Goal: Task Accomplishment & Management: Use online tool/utility

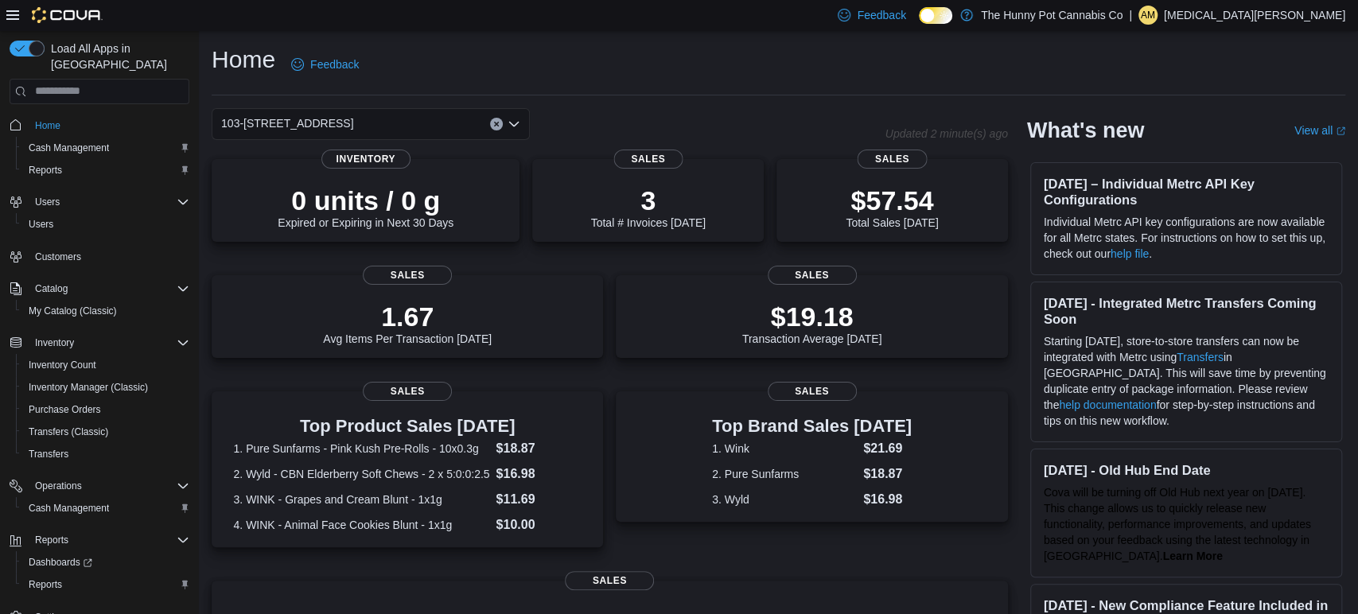
scroll to position [14, 0]
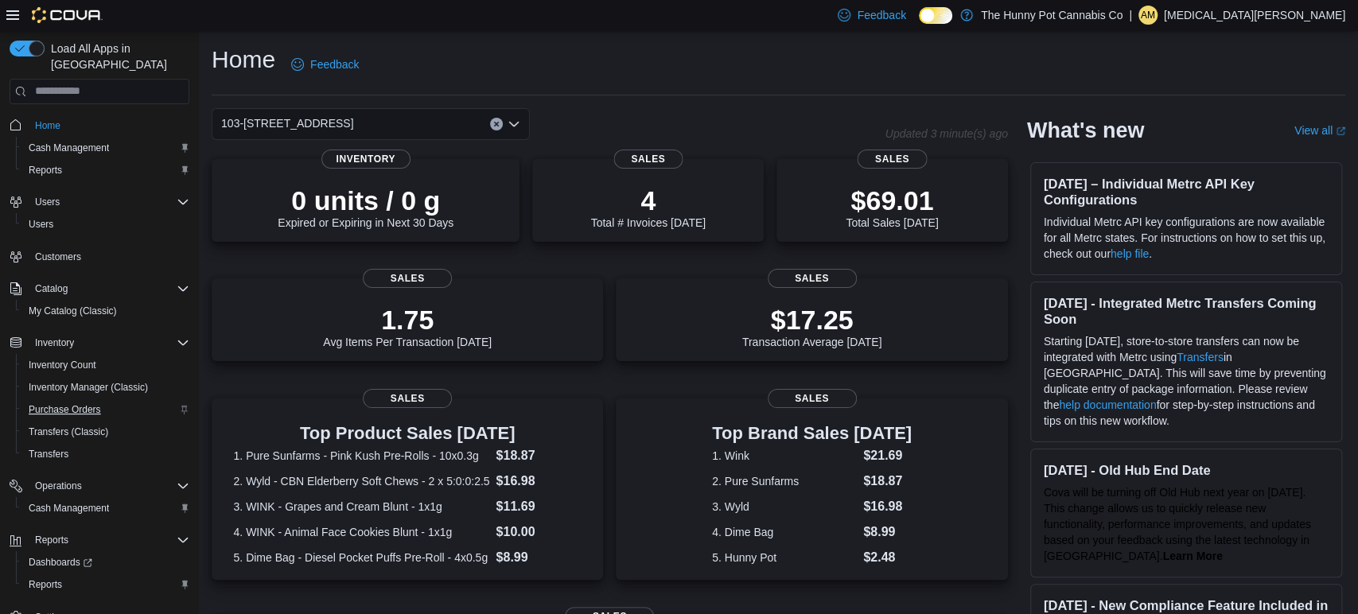
scroll to position [14, 0]
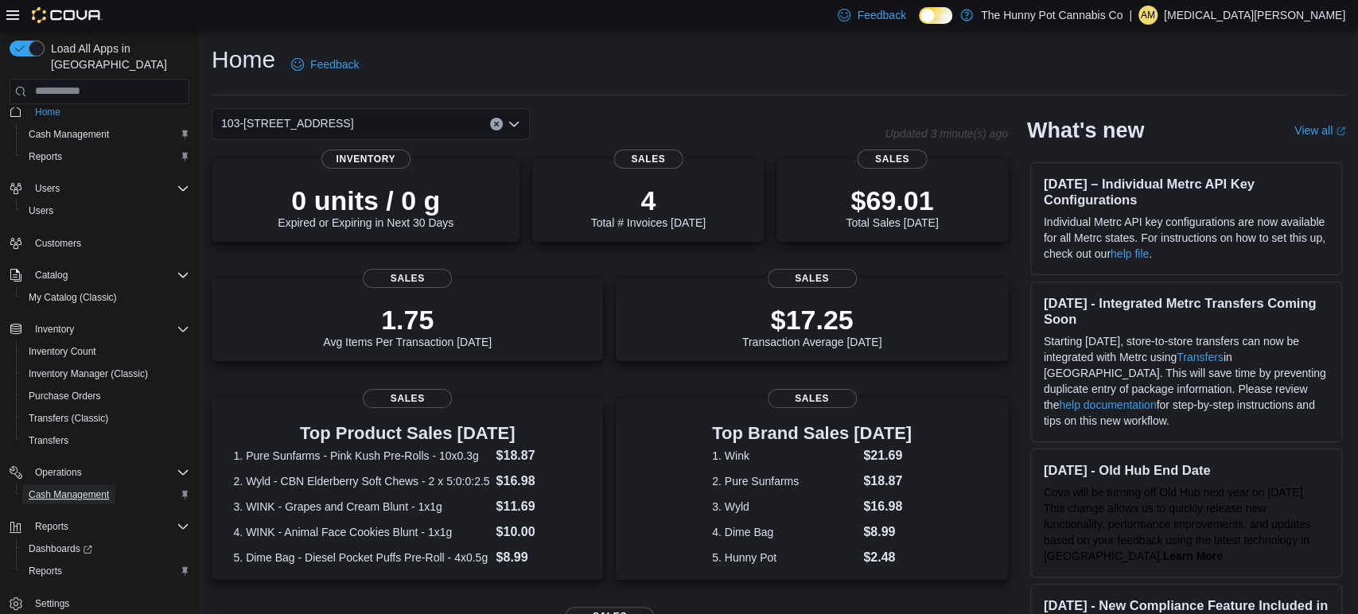
click at [60, 489] on span "Cash Management" at bounding box center [69, 495] width 80 height 13
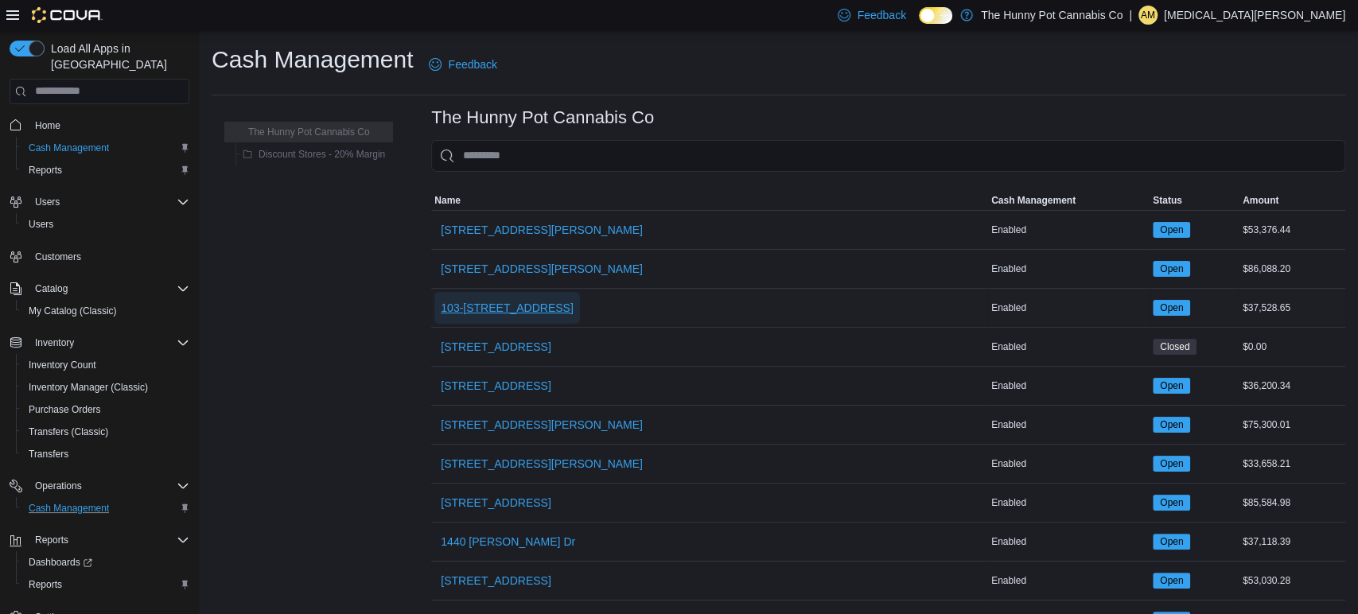
click at [513, 313] on span "103-[STREET_ADDRESS]" at bounding box center [507, 308] width 133 height 16
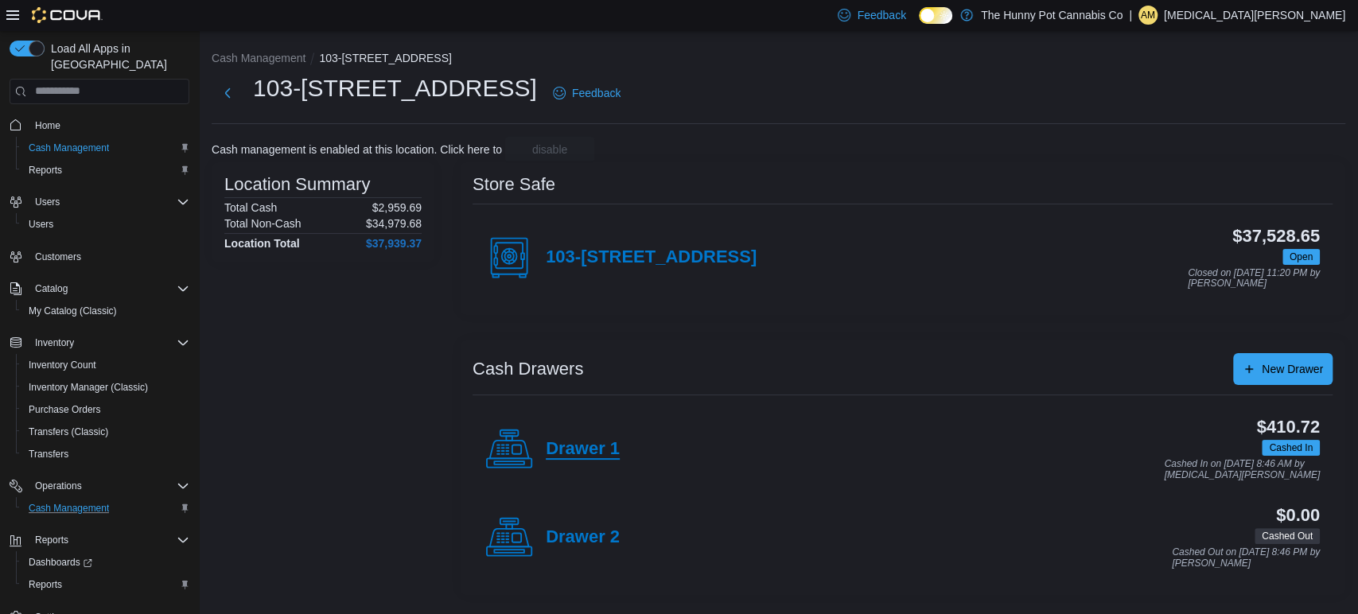
click at [595, 441] on h4 "Drawer 1" at bounding box center [583, 449] width 74 height 21
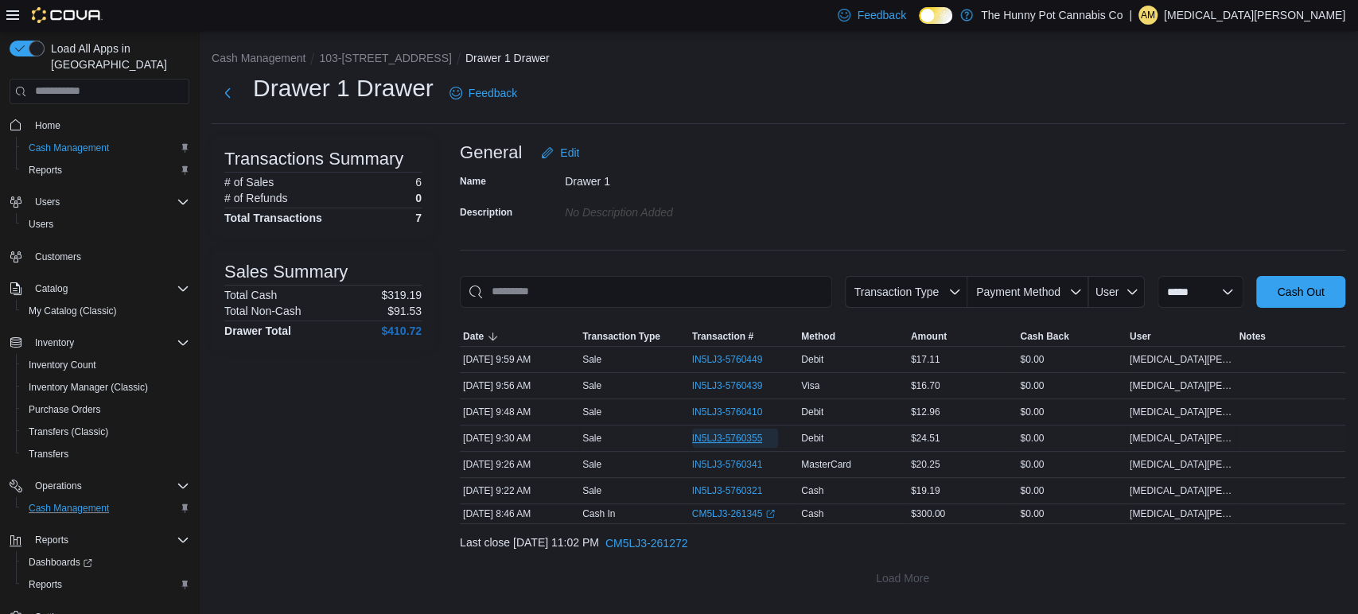
click at [719, 434] on span "IN5LJ3-5760355" at bounding box center [727, 438] width 71 height 13
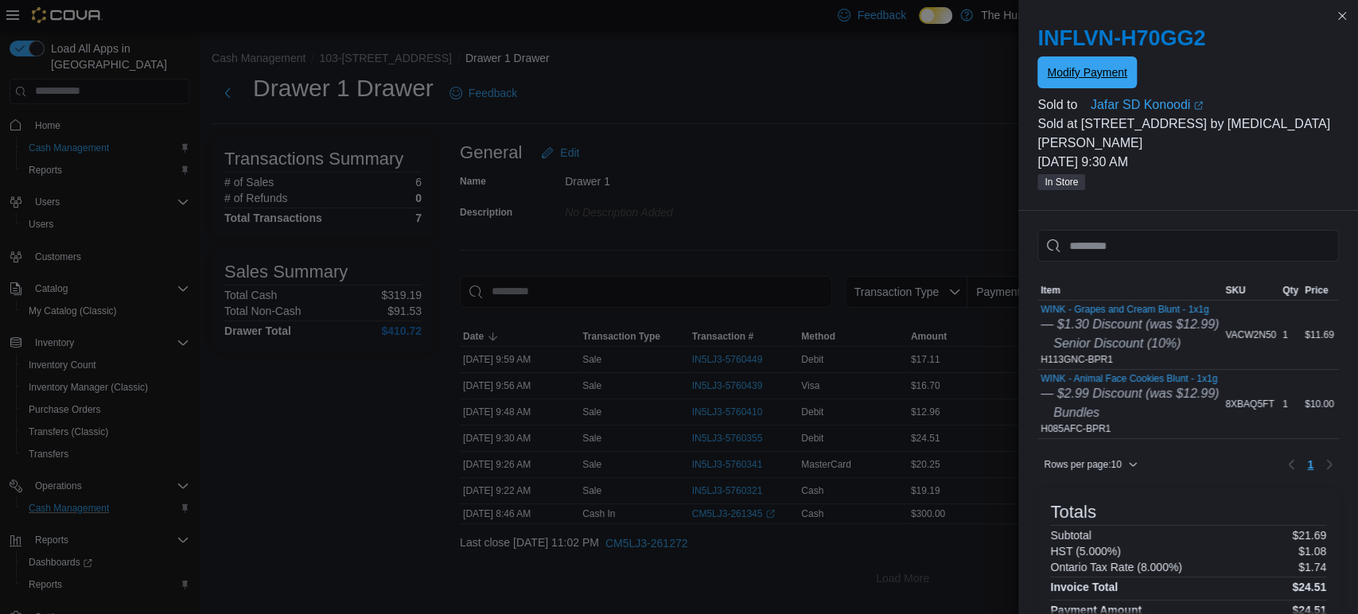
click at [1118, 74] on span "Modify Payment" at bounding box center [1087, 72] width 80 height 16
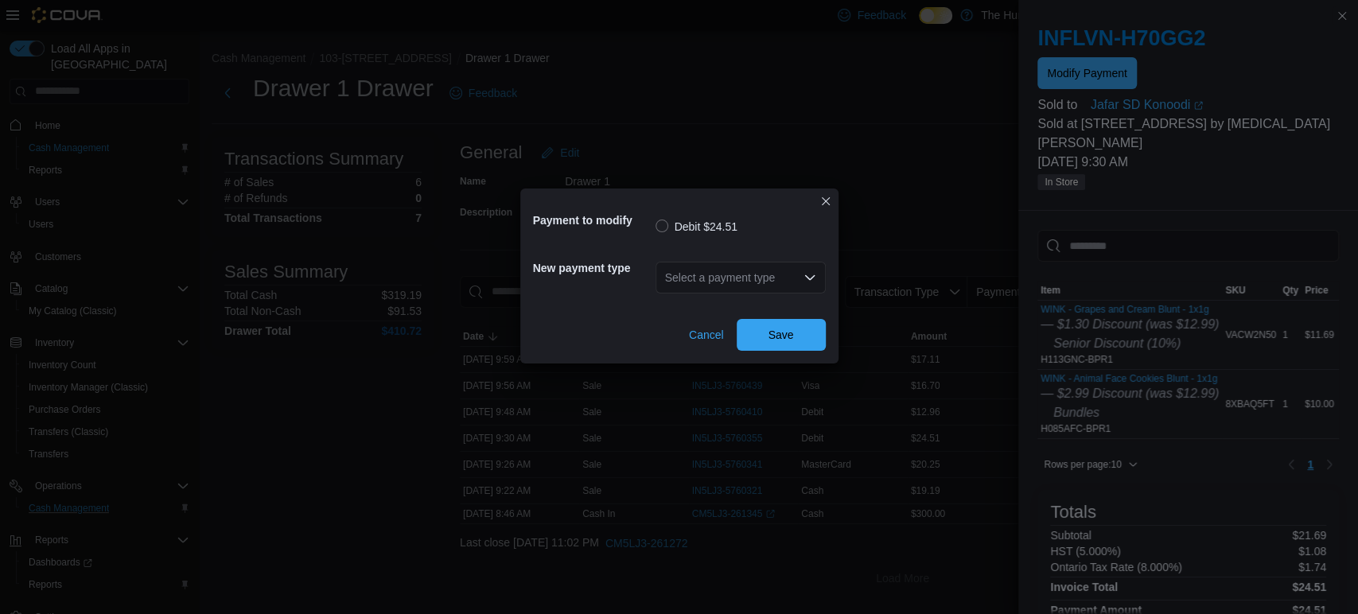
click at [741, 274] on div "Select a payment type" at bounding box center [741, 278] width 170 height 32
type input "******"
click at [726, 309] on span "Master Card" at bounding box center [749, 306] width 132 height 16
click at [779, 337] on span "Save" at bounding box center [781, 334] width 25 height 16
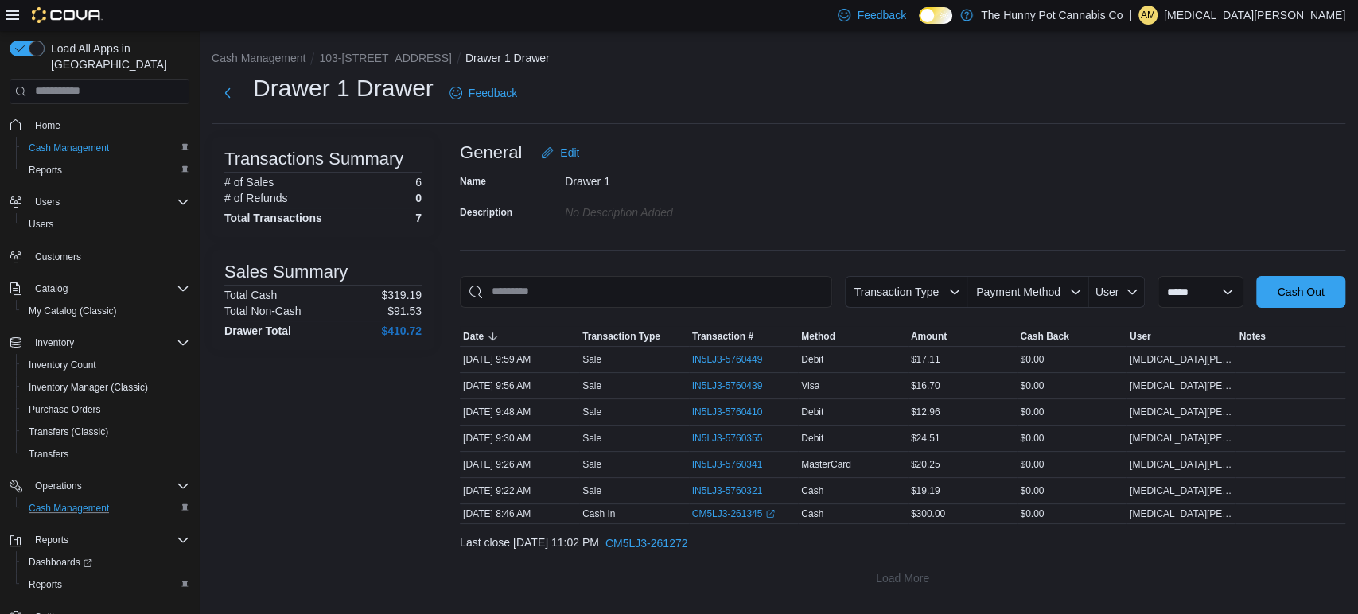
click at [72, 18] on img at bounding box center [67, 15] width 71 height 16
click at [48, 11] on img at bounding box center [67, 15] width 71 height 16
click at [66, 18] on img at bounding box center [67, 15] width 71 height 16
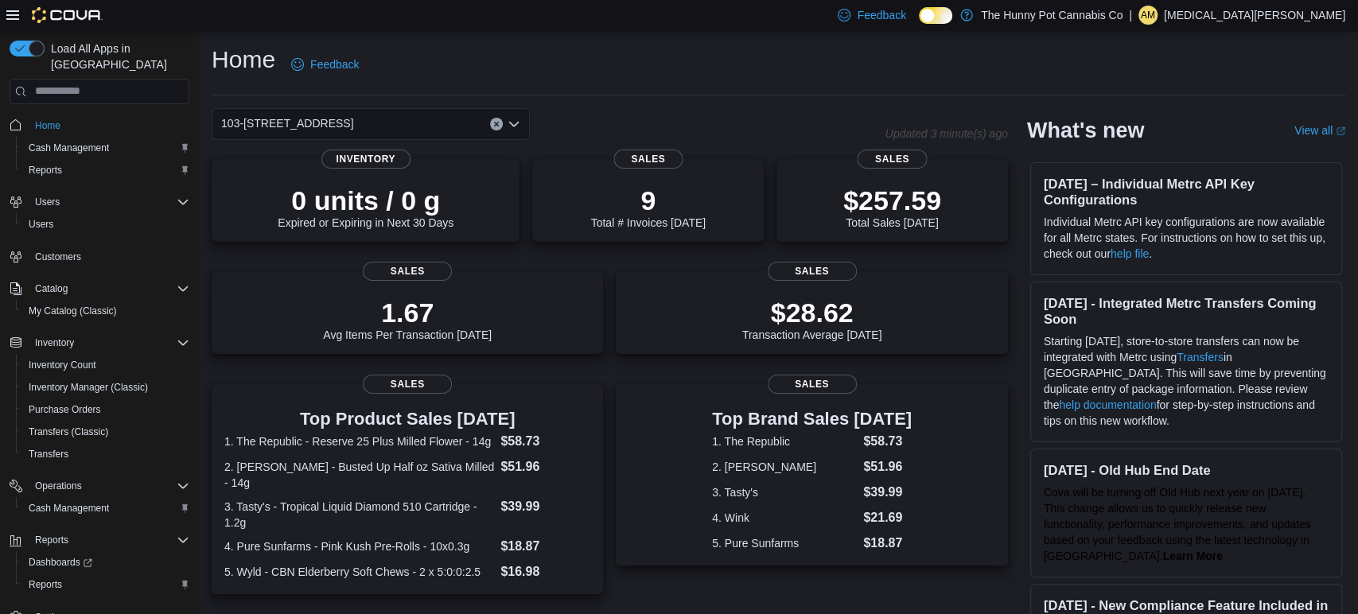
click at [59, 21] on img at bounding box center [67, 15] width 71 height 16
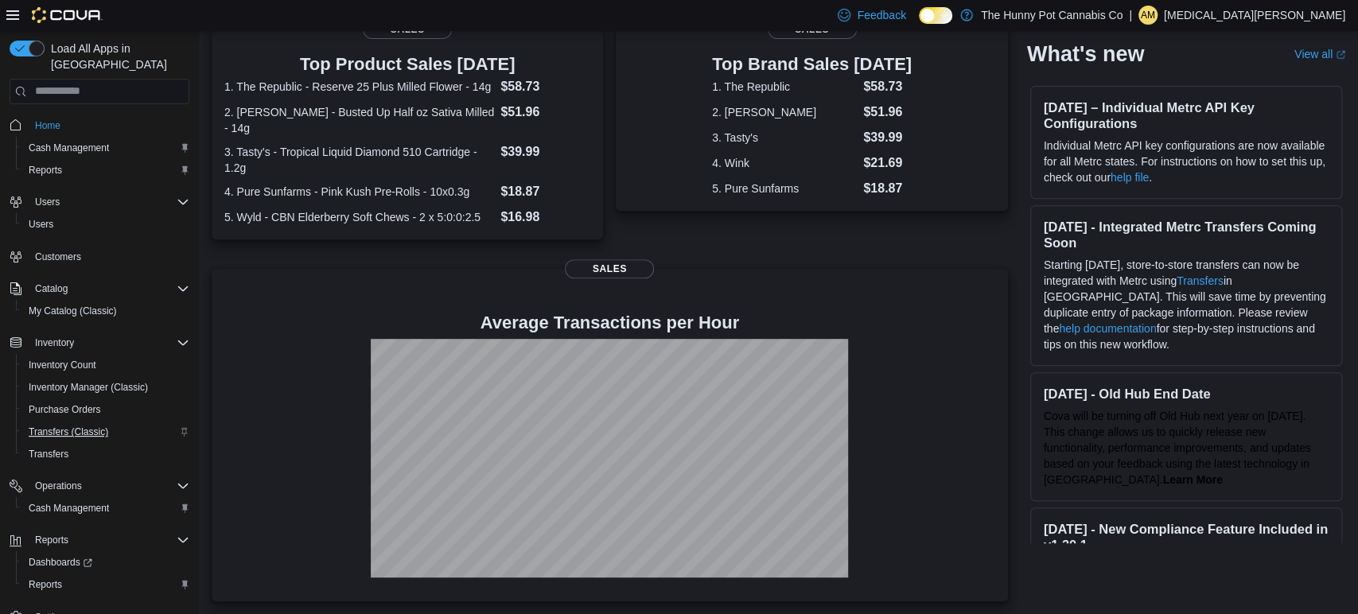
scroll to position [14, 0]
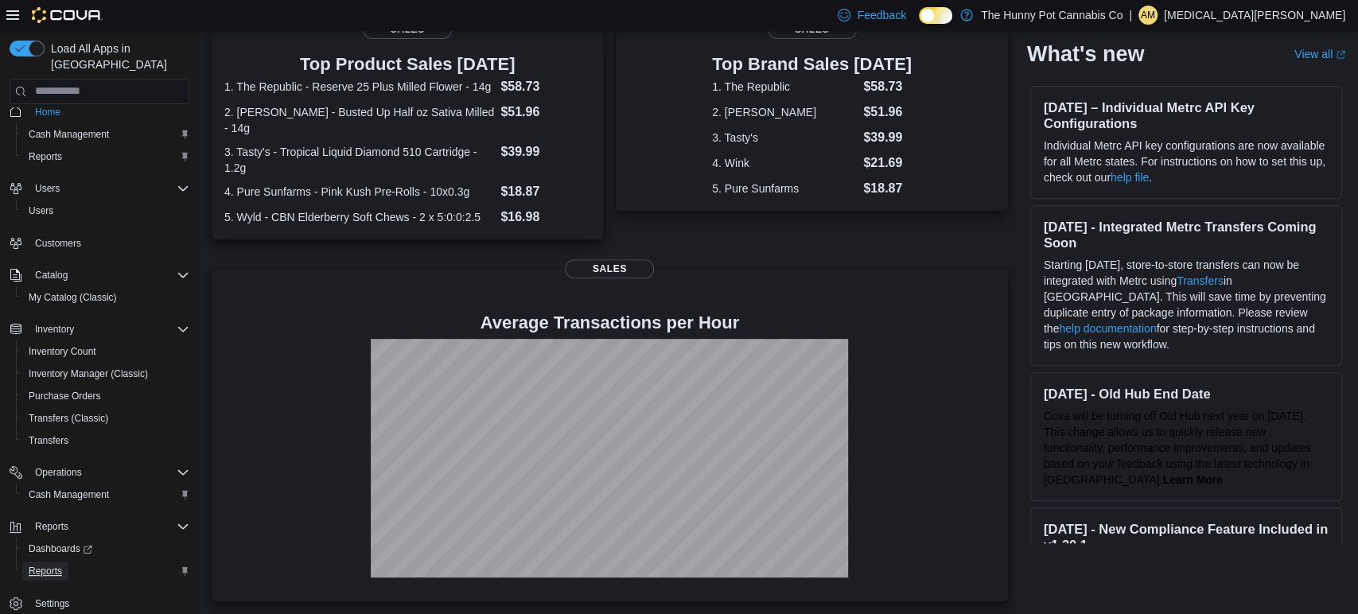
click at [55, 562] on span "Reports" at bounding box center [45, 571] width 33 height 19
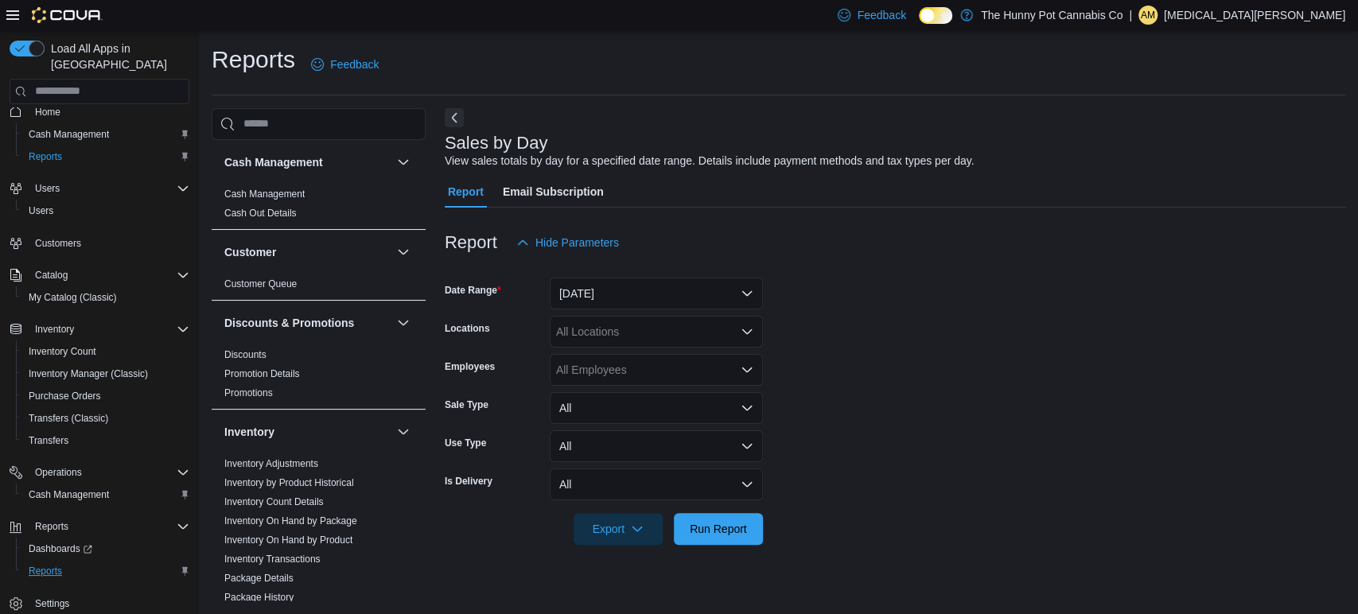
click at [68, 14] on img at bounding box center [67, 15] width 71 height 16
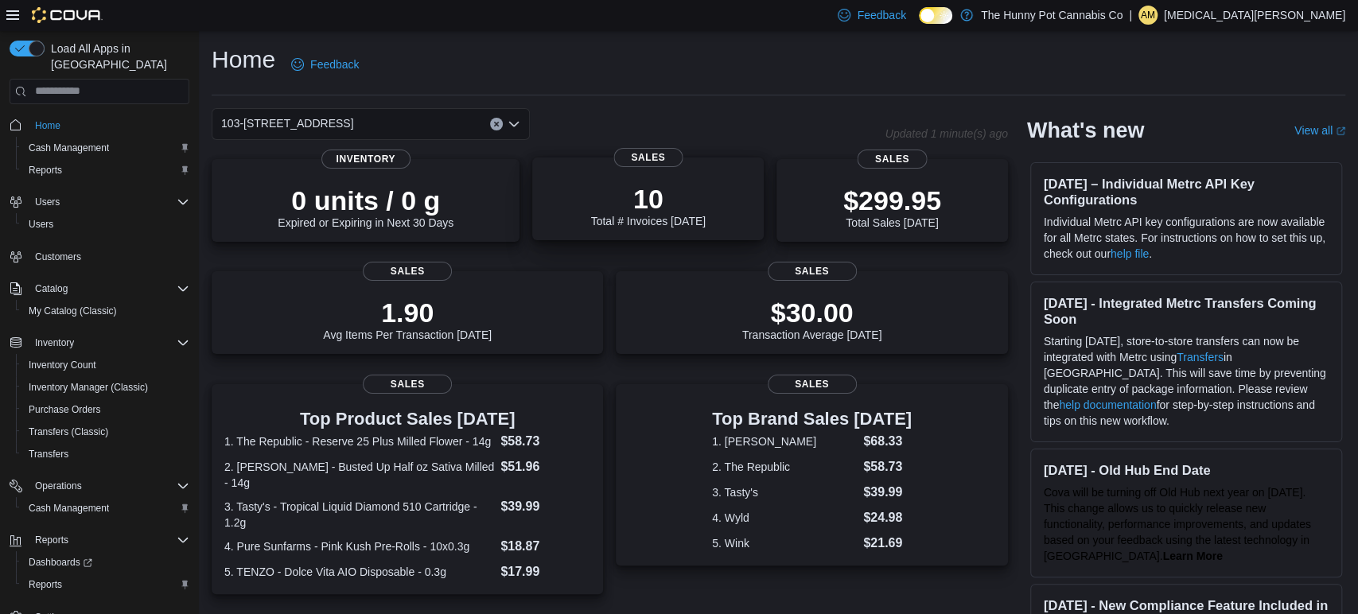
scroll to position [1, 0]
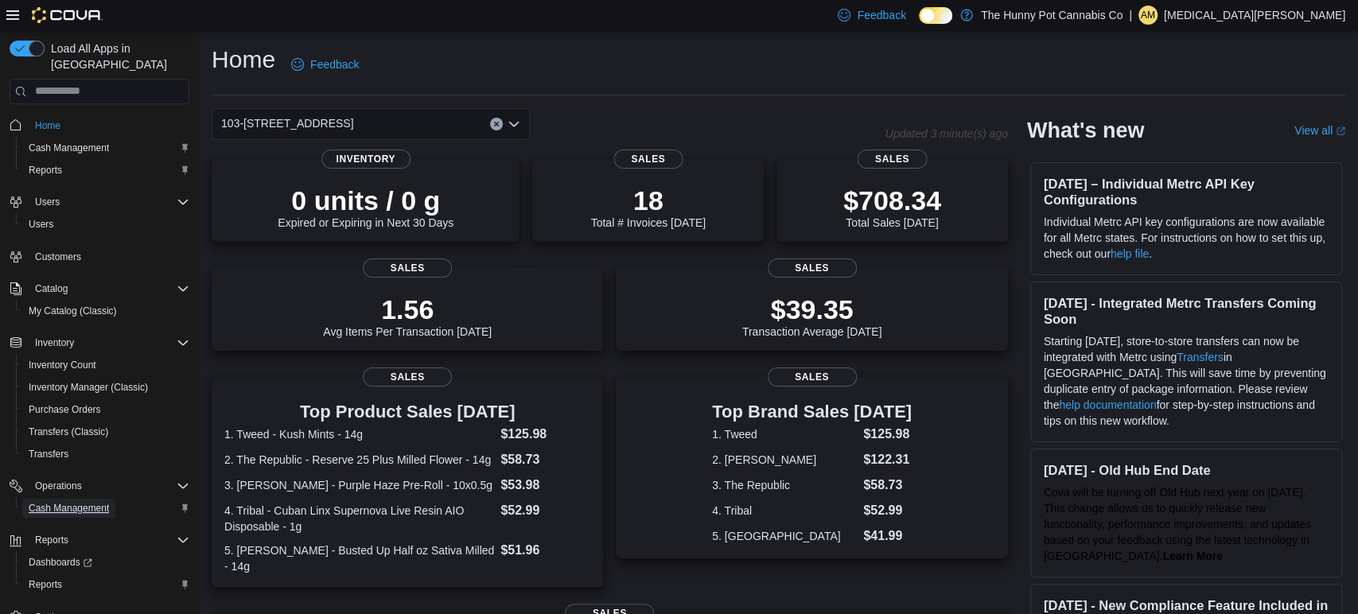
click at [72, 502] on span "Cash Management" at bounding box center [69, 508] width 80 height 13
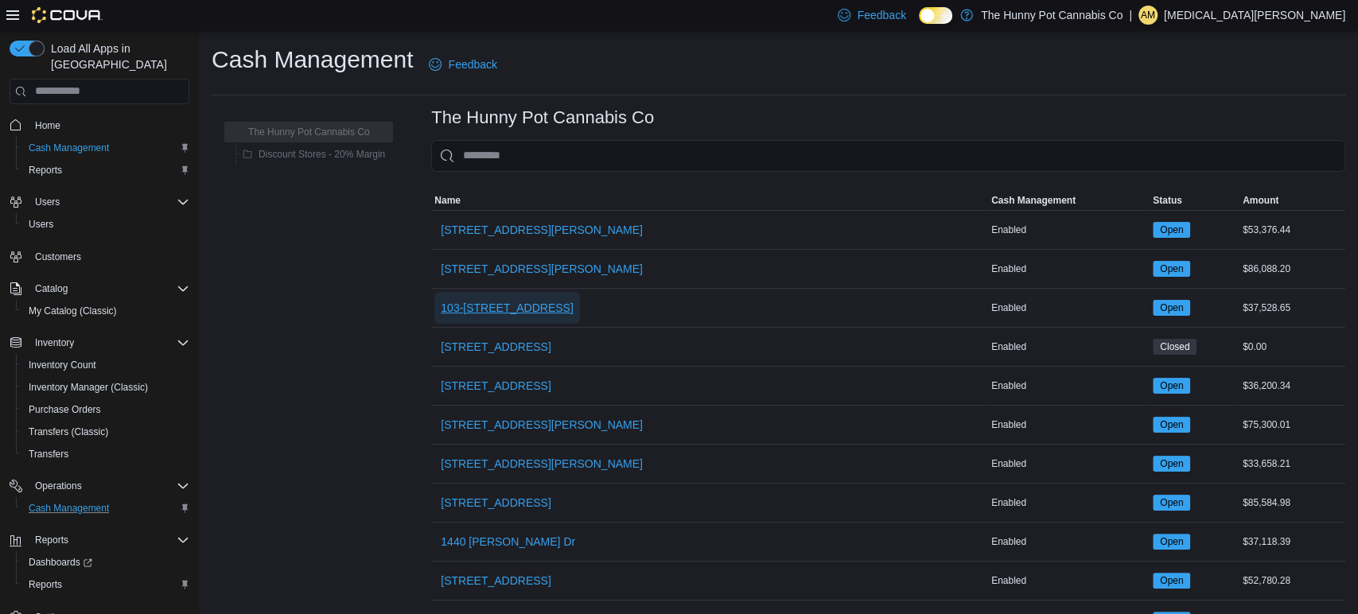
click at [520, 300] on span "103-[STREET_ADDRESS]" at bounding box center [507, 308] width 133 height 16
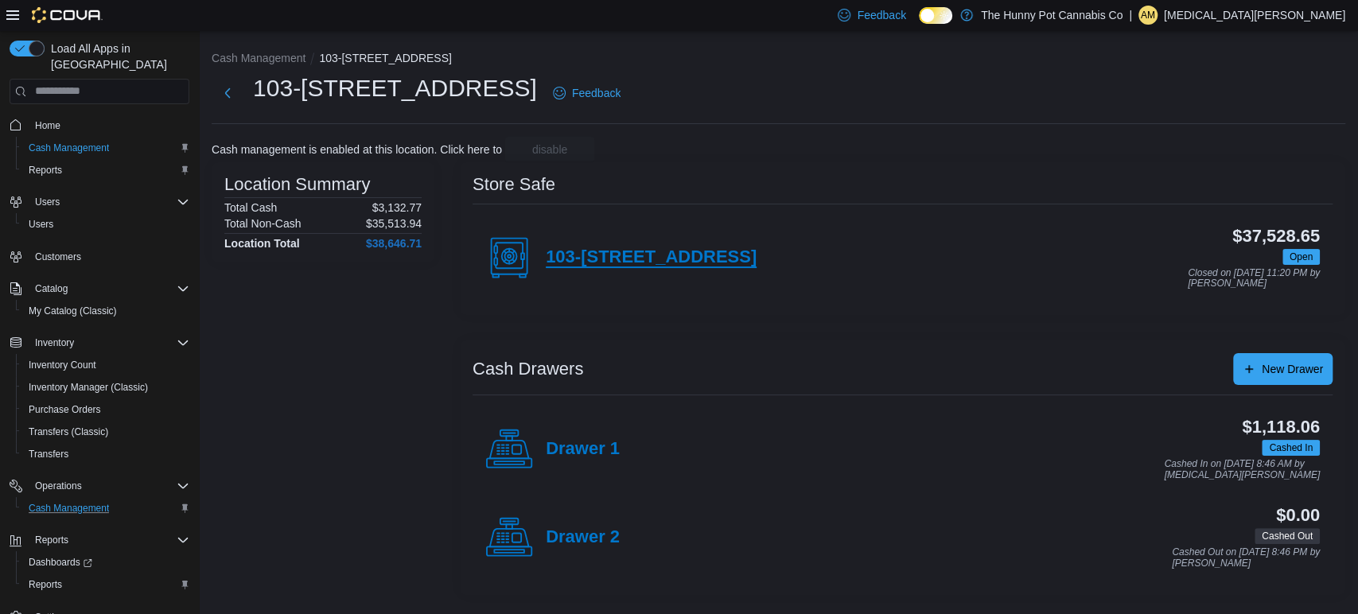
click at [692, 264] on h4 "103-1405 Ottawa St N. Kitchener" at bounding box center [651, 257] width 211 height 21
click at [603, 442] on h4 "Drawer 1" at bounding box center [583, 449] width 74 height 21
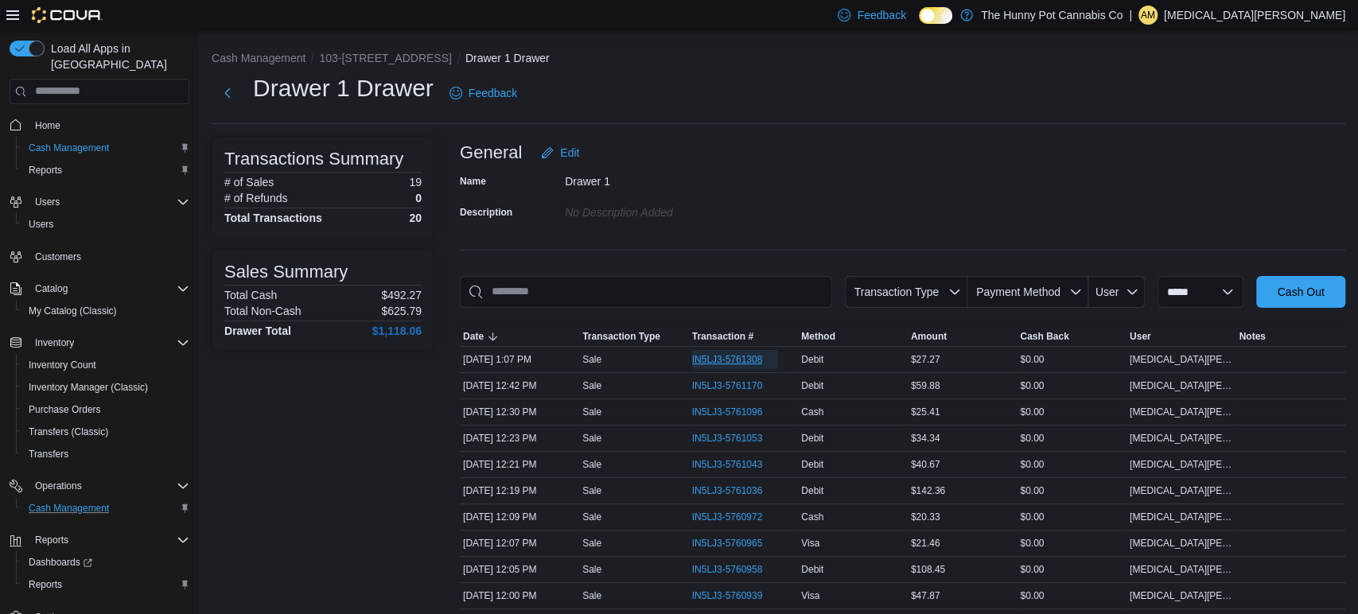
click at [711, 364] on span "IN5LJ3-5761308" at bounding box center [727, 359] width 71 height 13
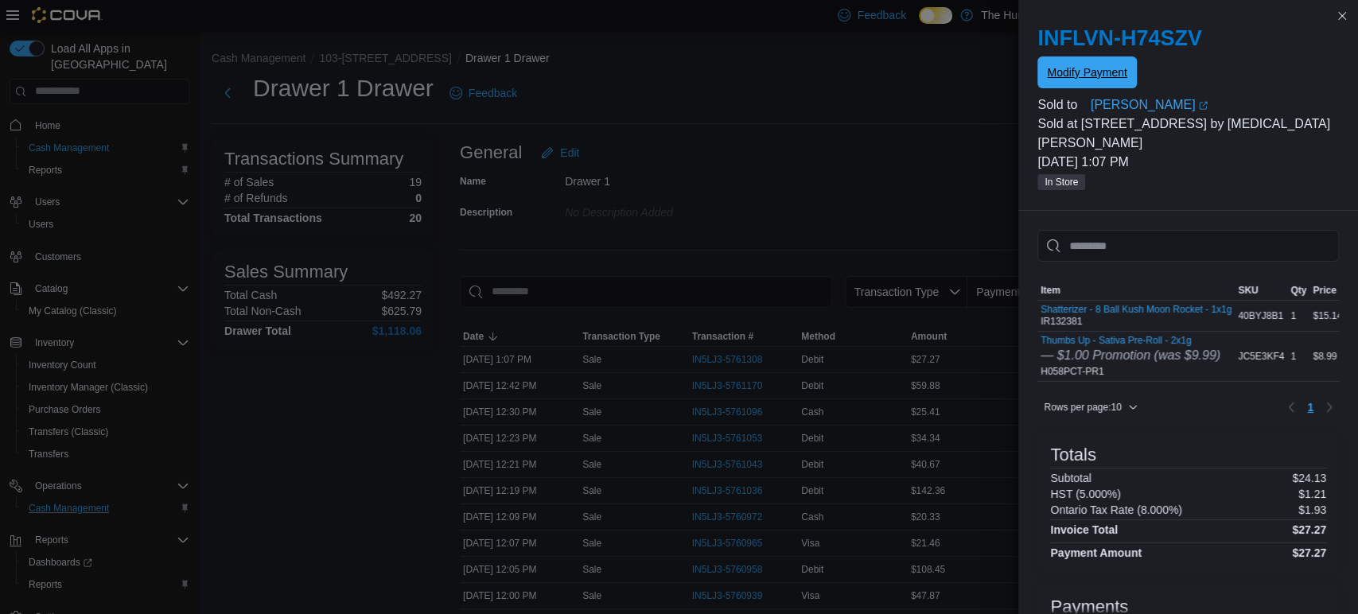
click at [1100, 67] on span "Modify Payment" at bounding box center [1087, 72] width 80 height 16
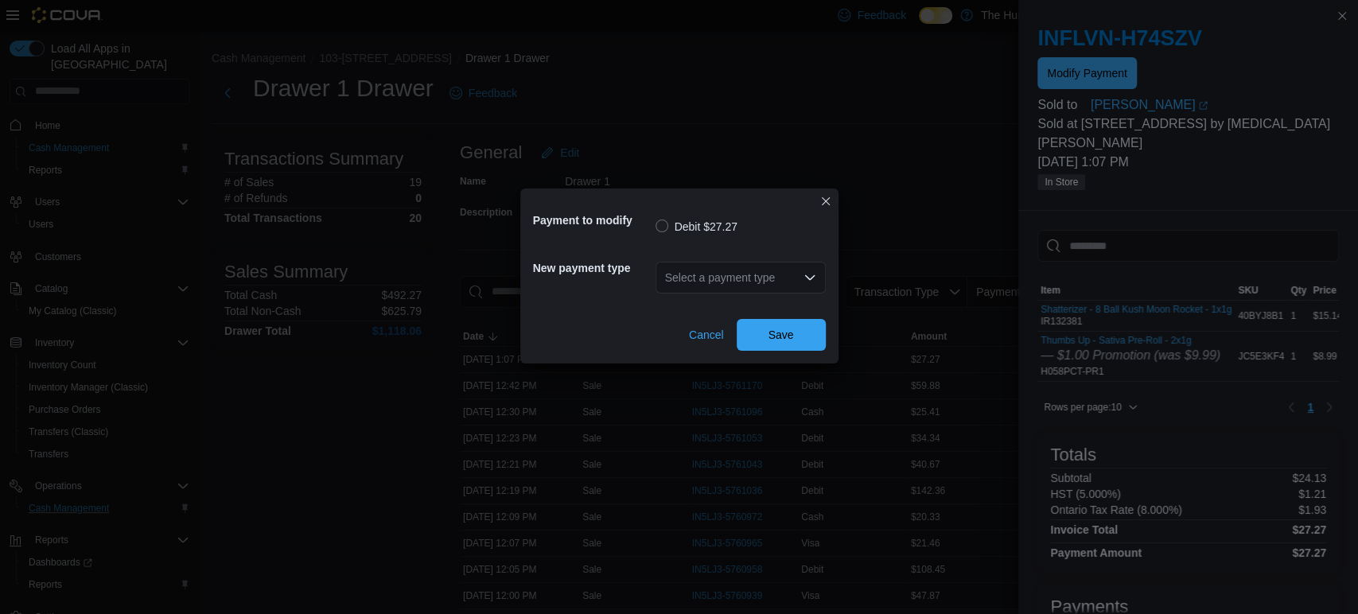
click at [699, 274] on div "Select a payment type" at bounding box center [741, 278] width 170 height 32
type input "******"
click at [704, 298] on span "Master Card" at bounding box center [749, 306] width 132 height 16
click at [788, 323] on span "Save" at bounding box center [781, 334] width 70 height 32
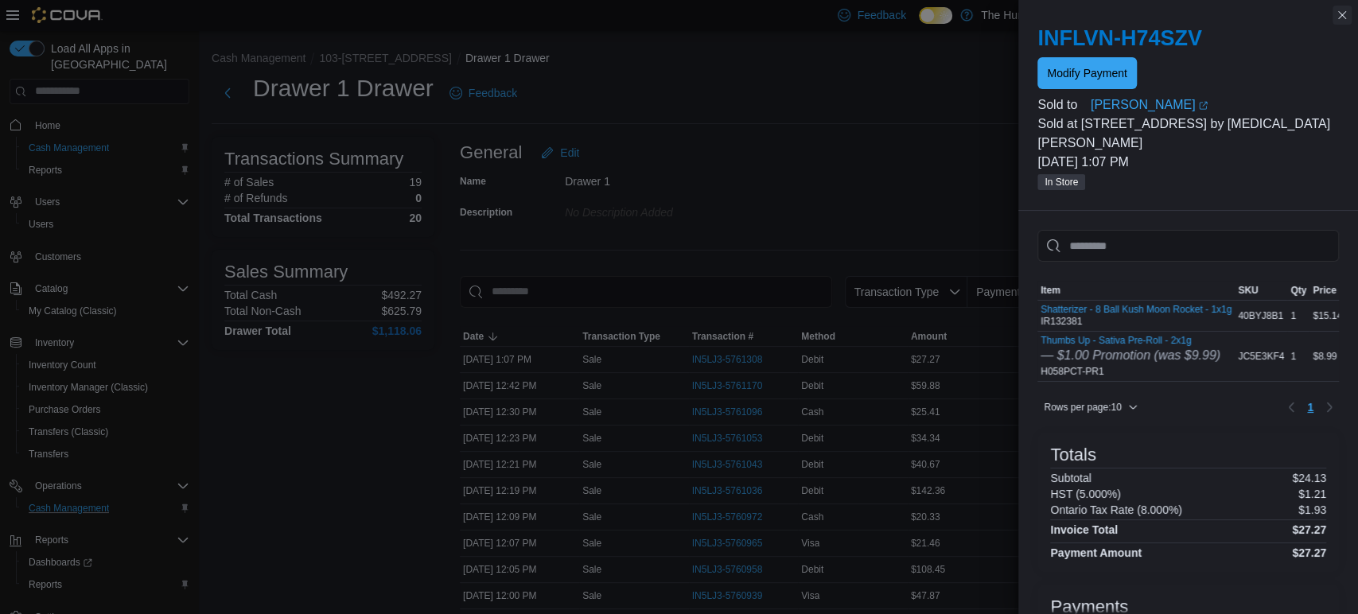
click at [1347, 10] on button "Close this dialog" at bounding box center [1342, 15] width 19 height 19
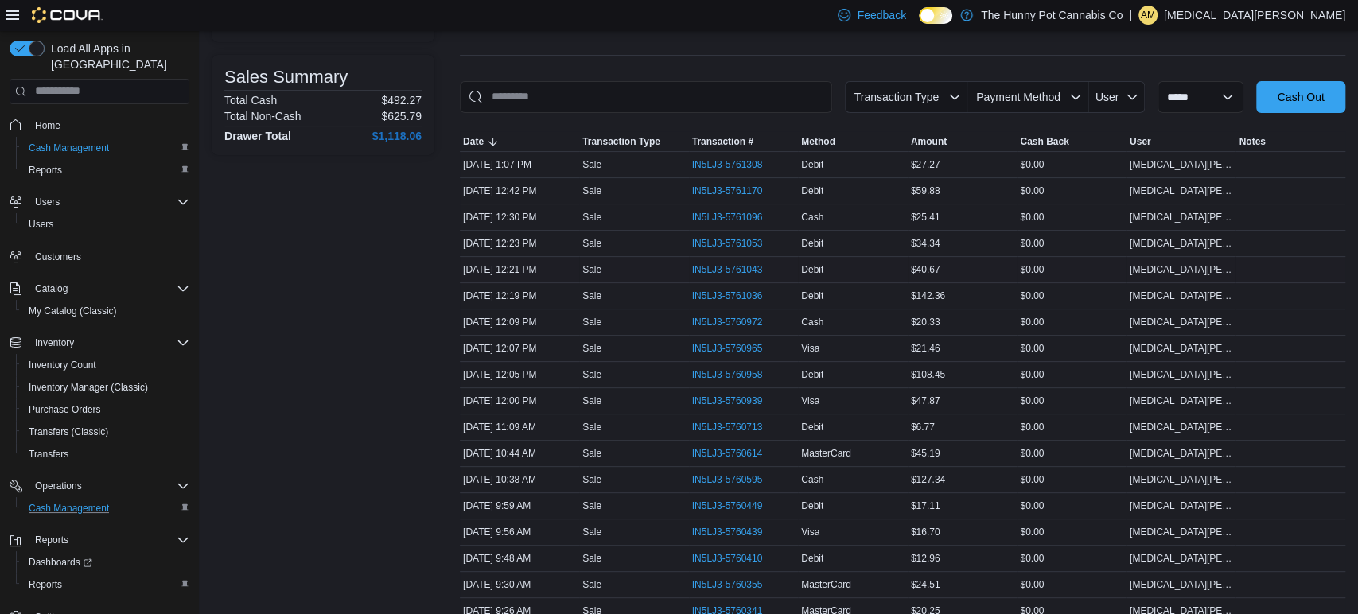
scroll to position [197, 0]
click at [43, 116] on span "Home" at bounding box center [47, 125] width 25 height 19
